Goal: Task Accomplishment & Management: Use online tool/utility

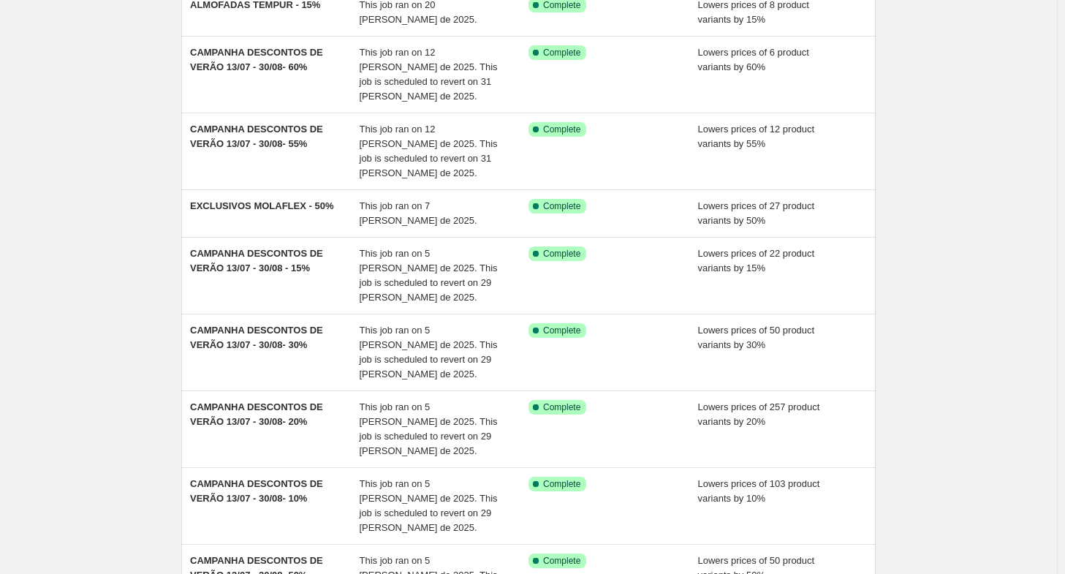
scroll to position [146, 0]
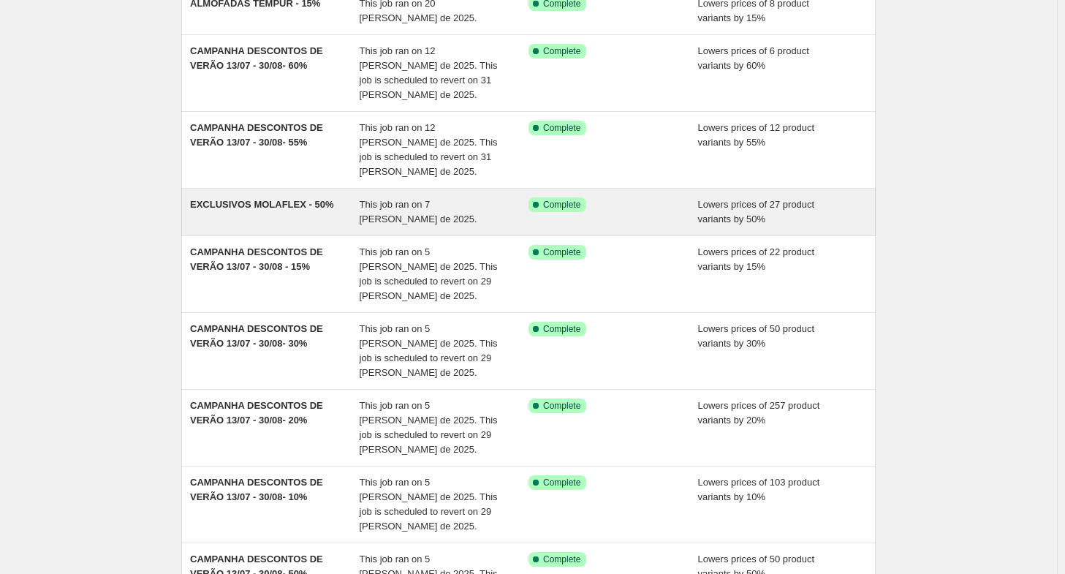
click at [241, 197] on div "EXCLUSIVOS MOLAFLEX - 50%" at bounding box center [275, 211] width 170 height 29
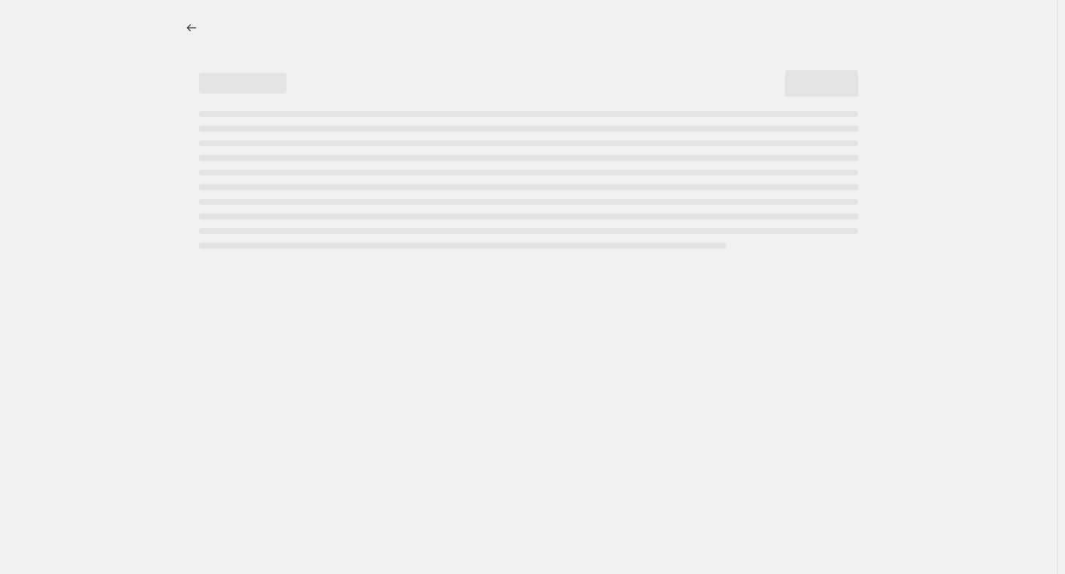
select select "percentage"
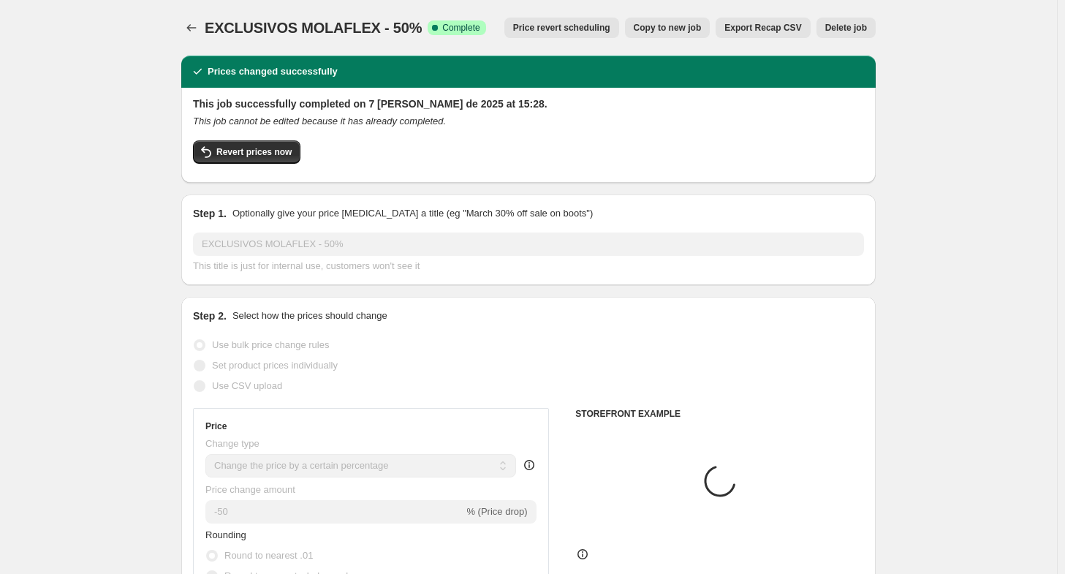
select select "collection"
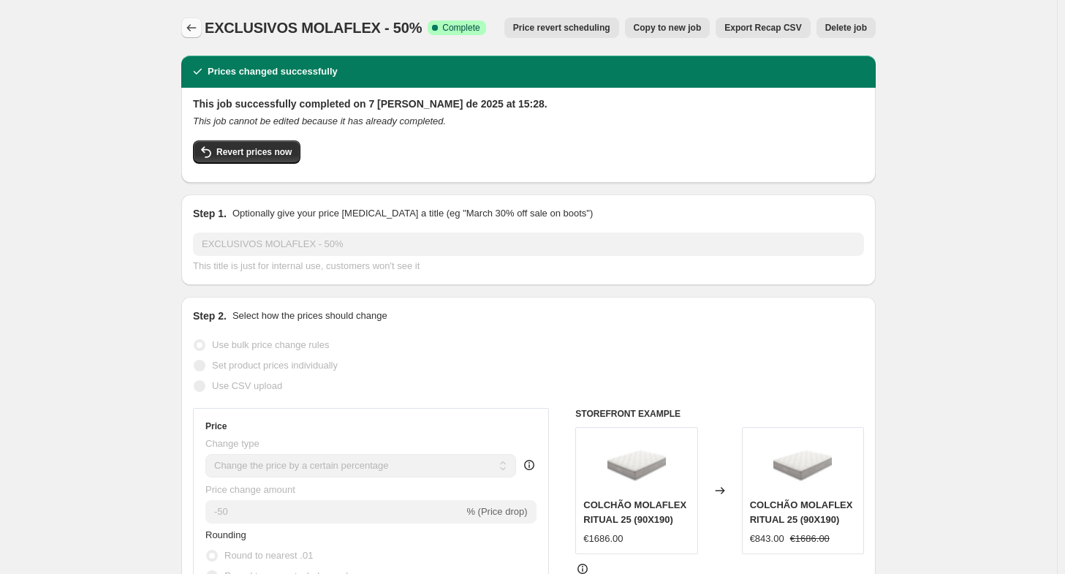
click at [193, 33] on icon "Price change jobs" at bounding box center [191, 27] width 15 height 15
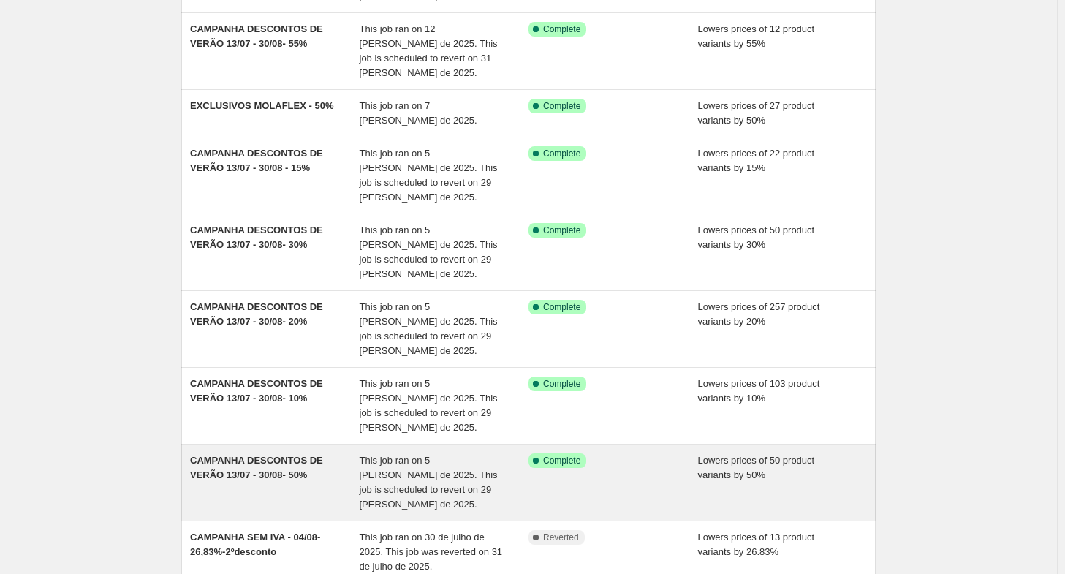
scroll to position [292, 0]
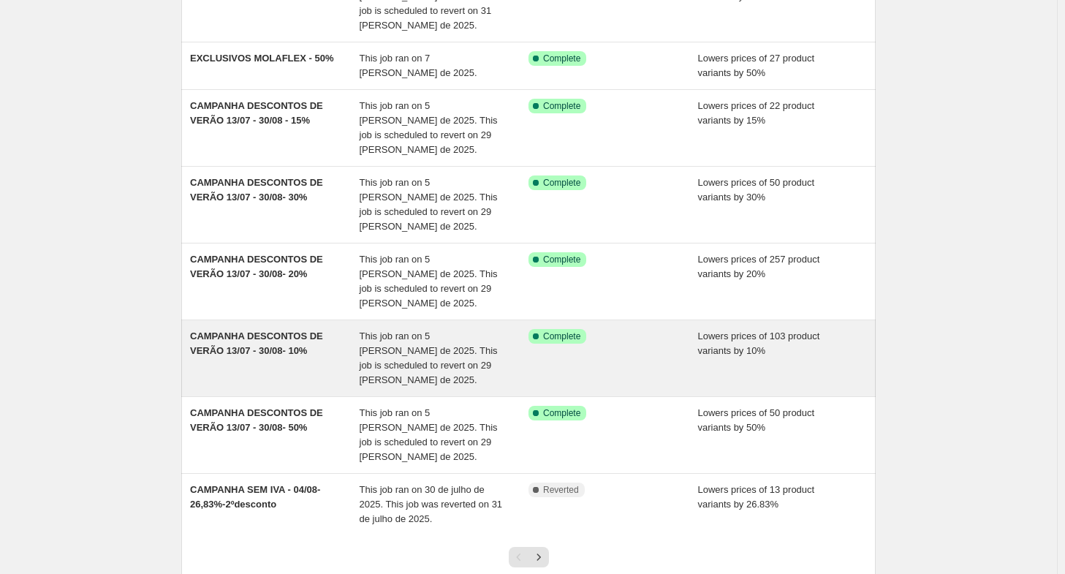
click at [257, 330] on span "CAMPANHA DESCONTOS DE VERÃO 13/07 - 30/08- 10%" at bounding box center [256, 343] width 133 height 26
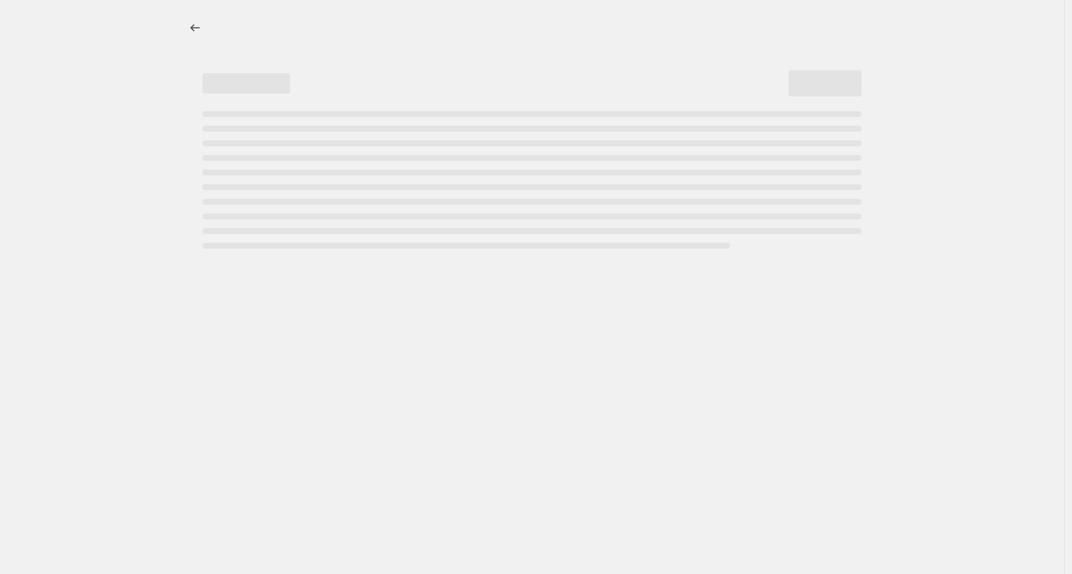
select select "percentage"
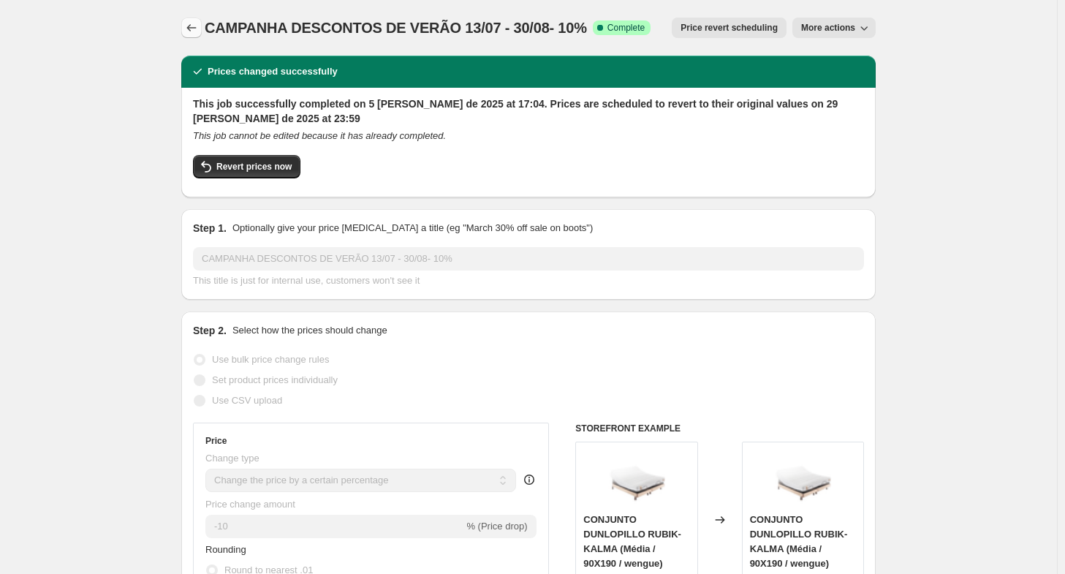
click at [188, 23] on icon "Price change jobs" at bounding box center [191, 27] width 15 height 15
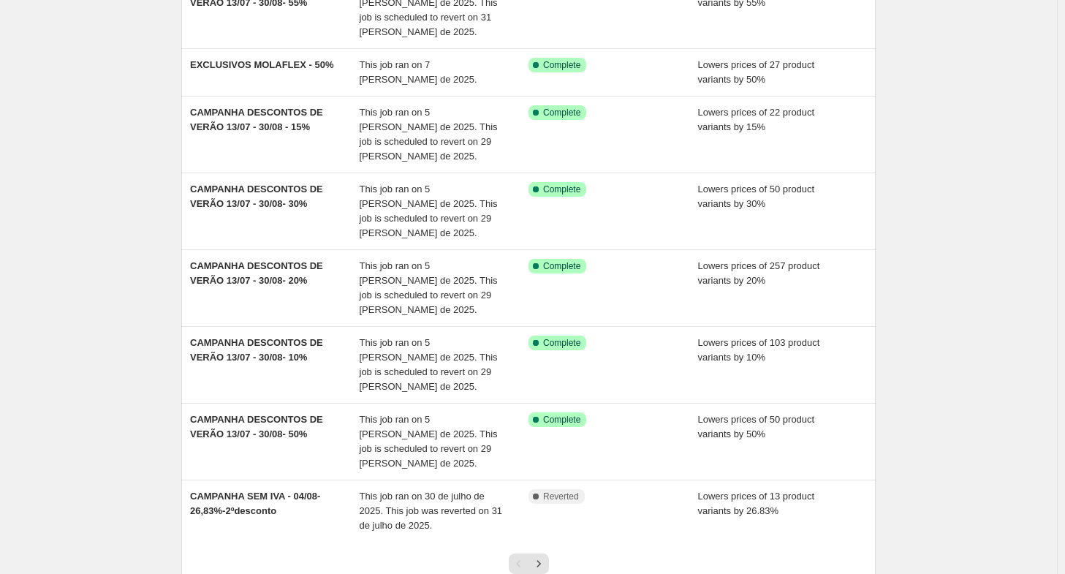
scroll to position [292, 0]
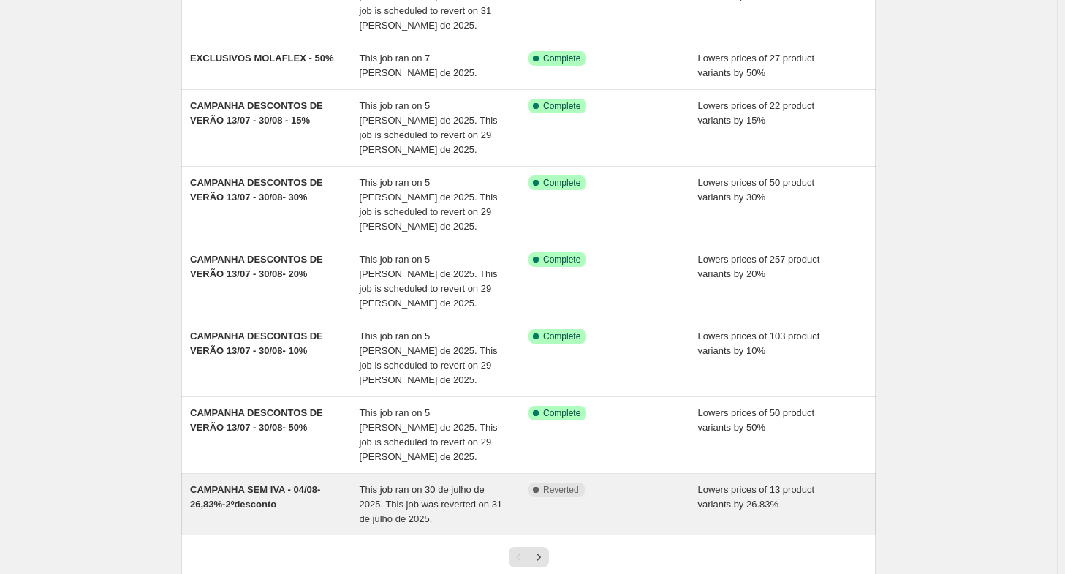
click at [425, 484] on span "This job ran on 30 de julho de 2025. This job was reverted on 31 de julho de 20…" at bounding box center [431, 504] width 143 height 40
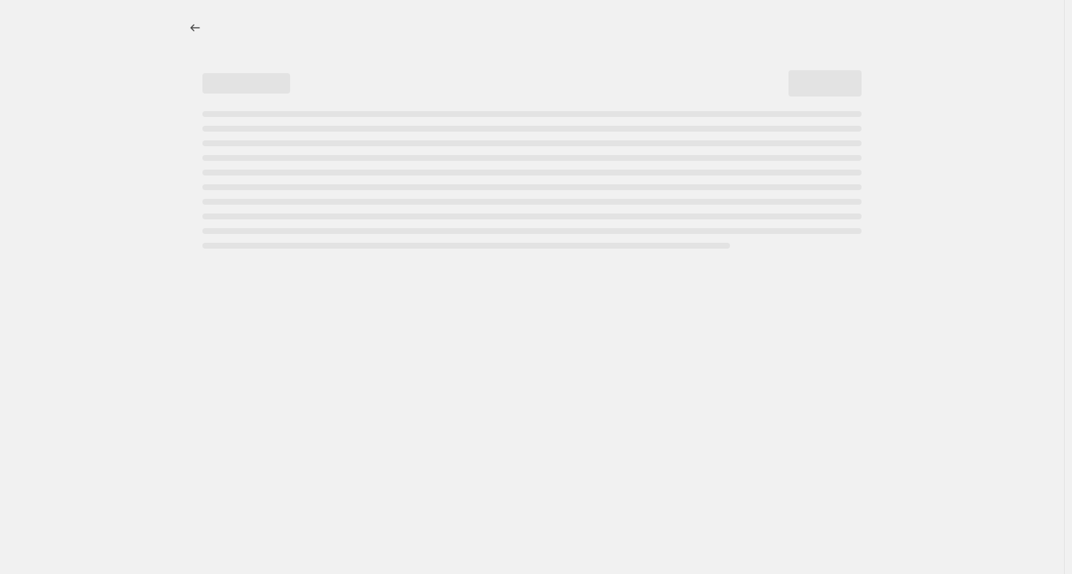
select select "percentage"
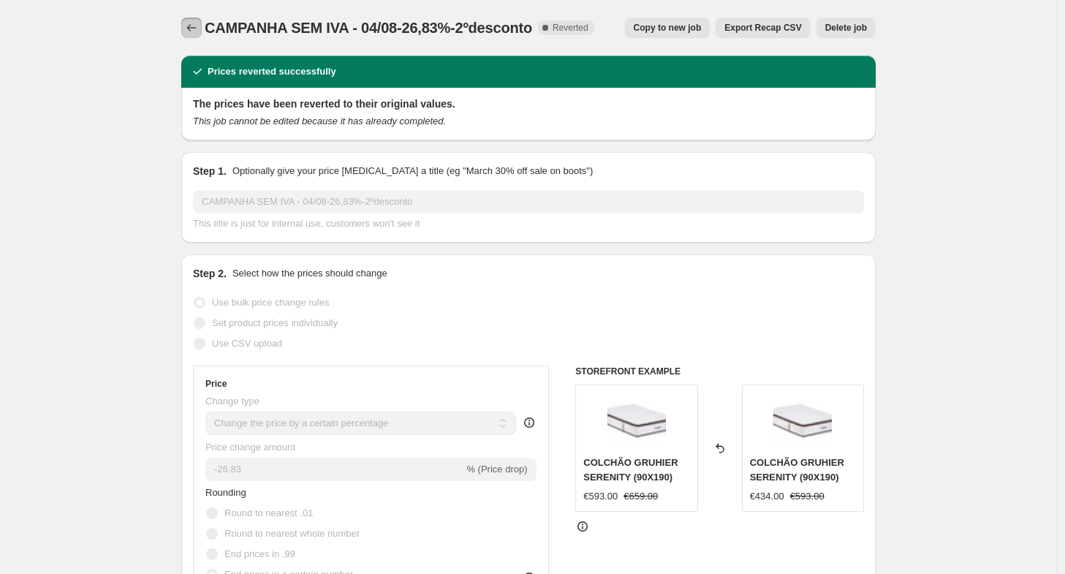
click at [190, 35] on button "Price change jobs" at bounding box center [191, 28] width 20 height 20
